Goal: Task Accomplishment & Management: Manage account settings

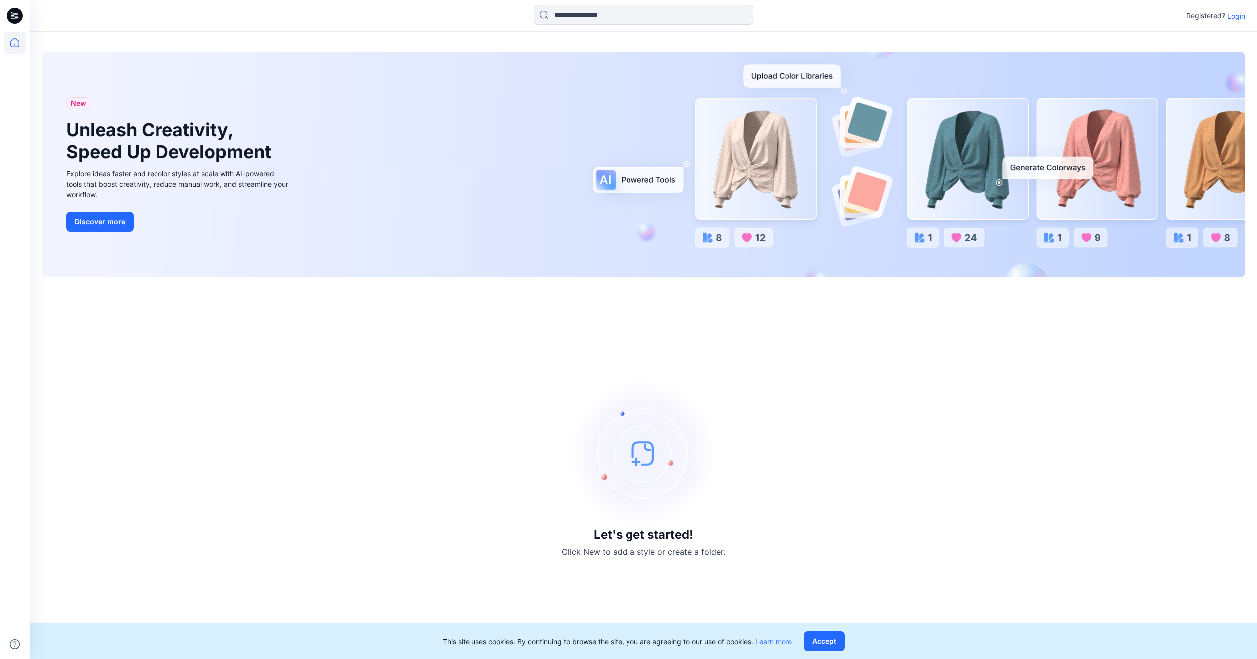
drag, startPoint x: 1238, startPoint y: 12, endPoint x: 1233, endPoint y: 15, distance: 5.8
click at [1238, 12] on p "Login" at bounding box center [1236, 16] width 18 height 10
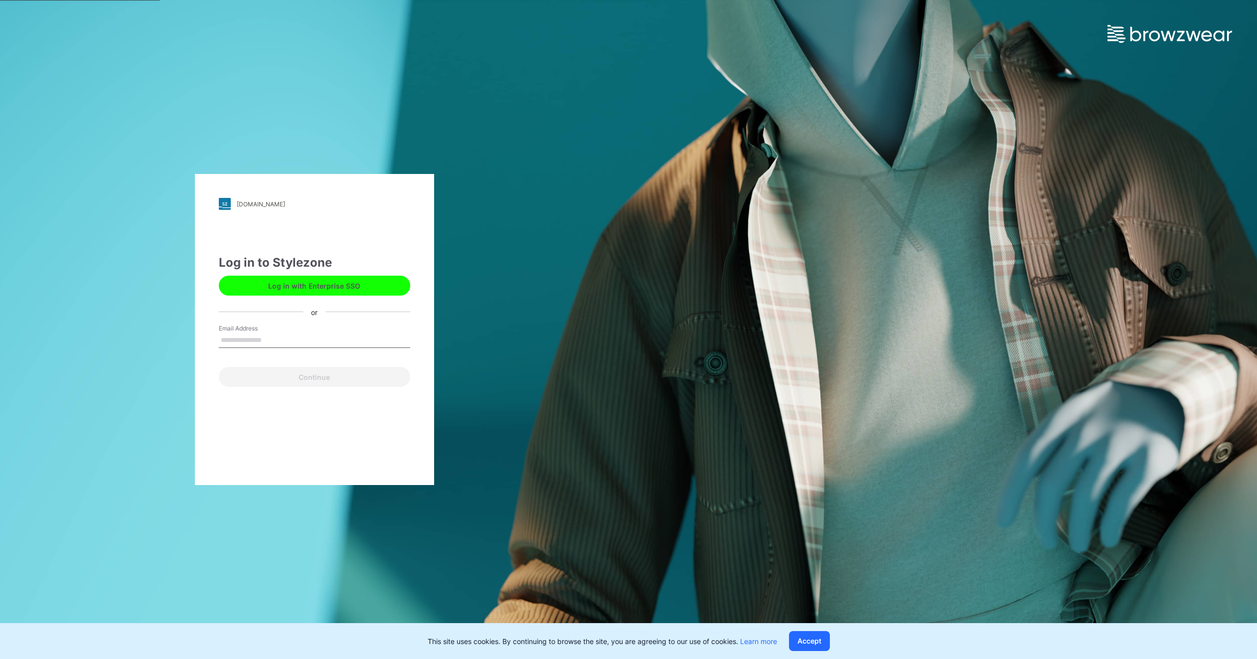
click at [246, 339] on input "Email Address" at bounding box center [314, 340] width 191 height 15
type input "**********"
click at [257, 376] on button "Continue" at bounding box center [314, 377] width 191 height 20
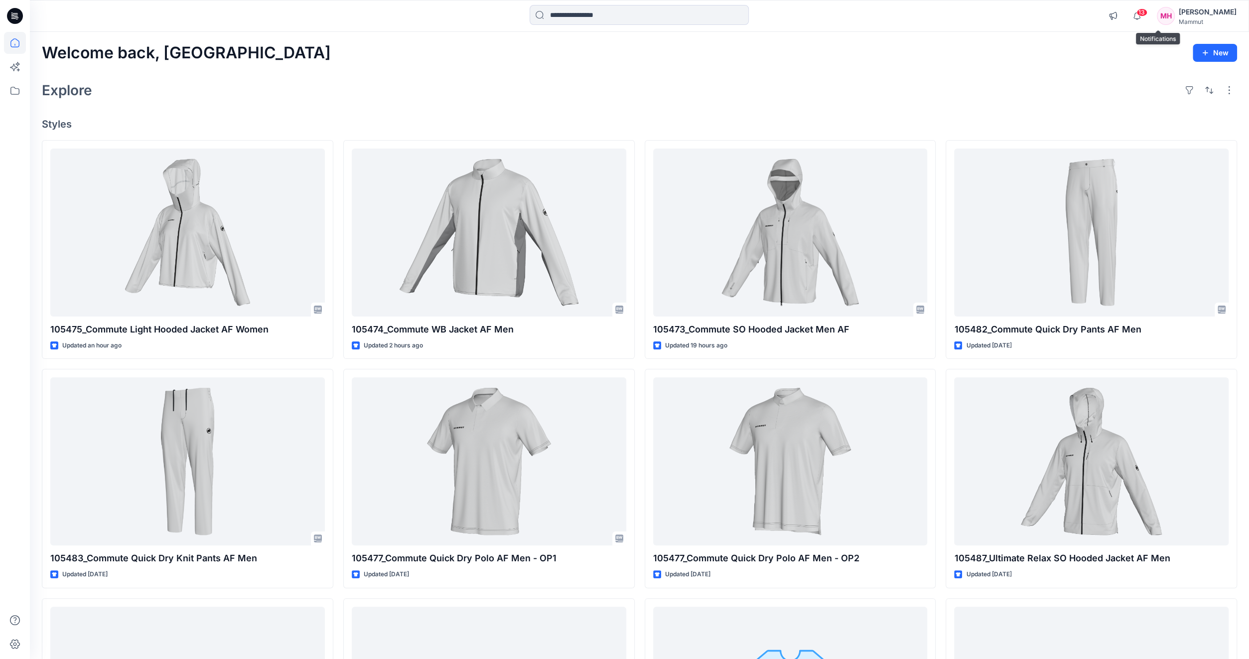
click at [1148, 11] on span "13" at bounding box center [1142, 12] width 11 height 8
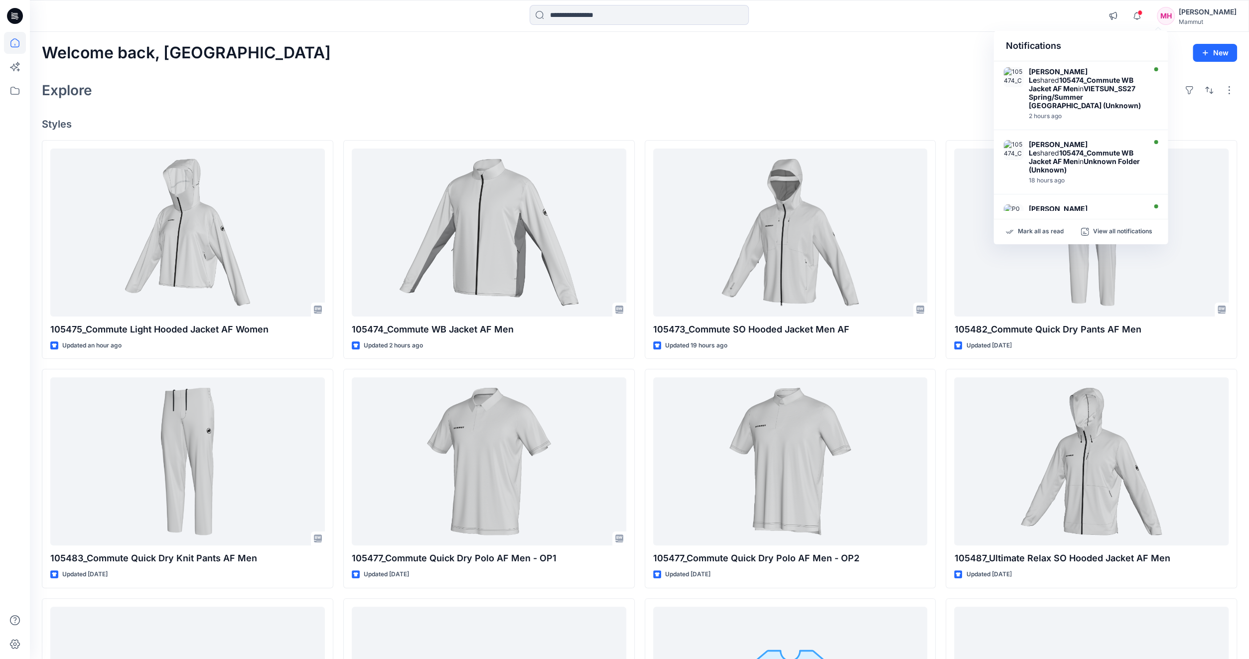
click at [877, 98] on div "Explore" at bounding box center [640, 90] width 1196 height 24
